Goal: Navigation & Orientation: Find specific page/section

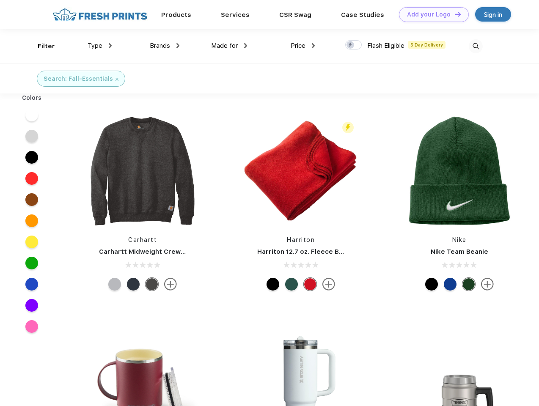
scroll to position [0, 0]
click at [431, 14] on link "Add your Logo Design Tool" at bounding box center [434, 14] width 70 height 15
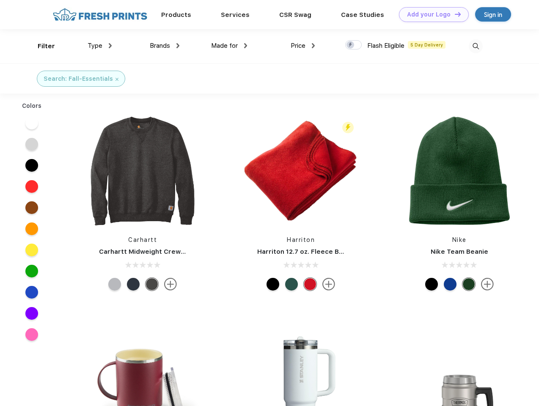
click at [0, 0] on div "Design Tool" at bounding box center [0, 0] width 0 height 0
click at [454, 14] on link "Add your Logo Design Tool" at bounding box center [434, 14] width 70 height 15
click at [41, 46] on div "Filter" at bounding box center [46, 46] width 17 height 10
click at [100, 46] on span "Type" at bounding box center [95, 46] width 15 height 8
click at [165, 46] on span "Brands" at bounding box center [160, 46] width 20 height 8
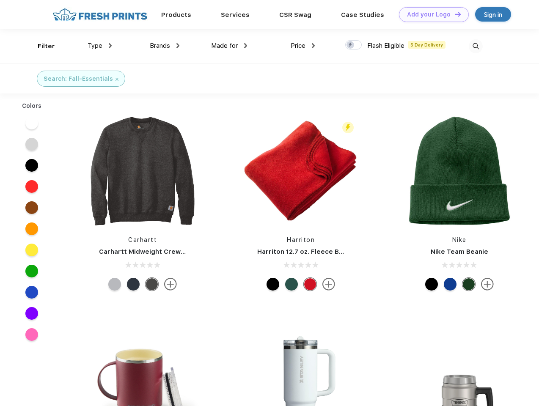
click at [229, 46] on span "Made for" at bounding box center [224, 46] width 27 height 8
click at [303, 46] on span "Price" at bounding box center [298, 46] width 15 height 8
click at [354, 45] on div at bounding box center [353, 44] width 17 height 9
click at [351, 45] on input "checkbox" at bounding box center [348, 43] width 6 height 6
click at [476, 46] on img at bounding box center [476, 46] width 14 height 14
